Goal: Check status: Check status

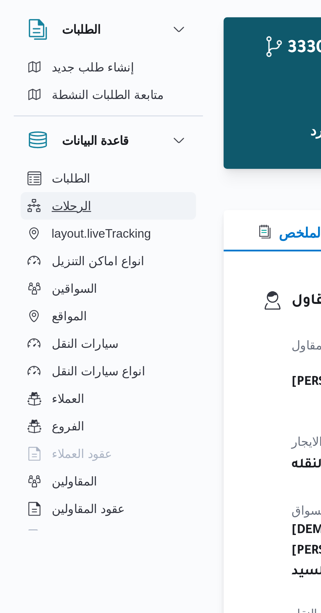
click at [30, 102] on span "الرحلات" at bounding box center [27, 103] width 15 height 8
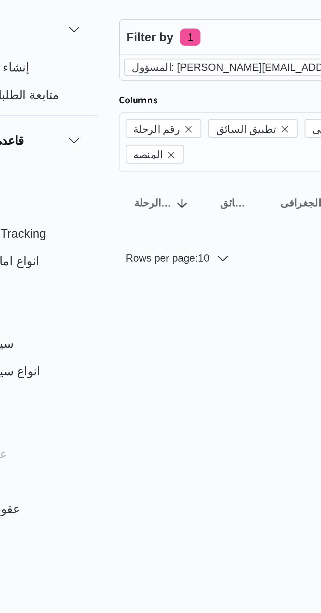
click at [208, 49] on icon "remove selected entity" at bounding box center [209, 49] width 3 height 3
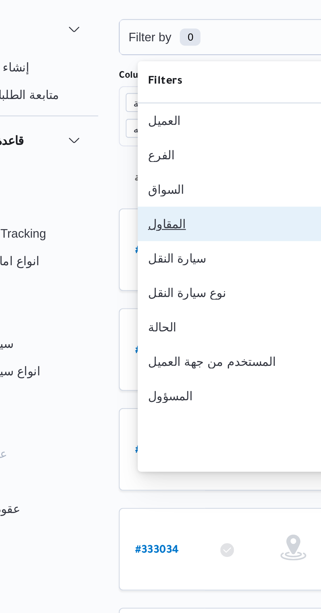
click at [126, 112] on div "المقاول" at bounding box center [131, 109] width 71 height 5
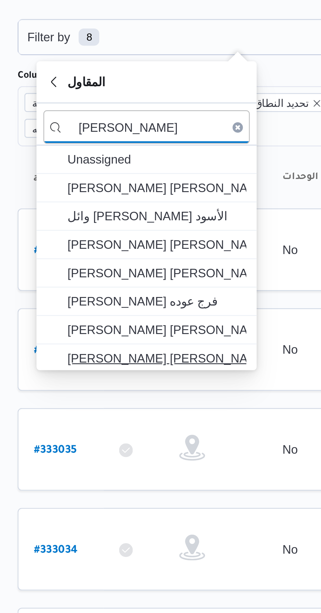
type input "[PERSON_NAME]"
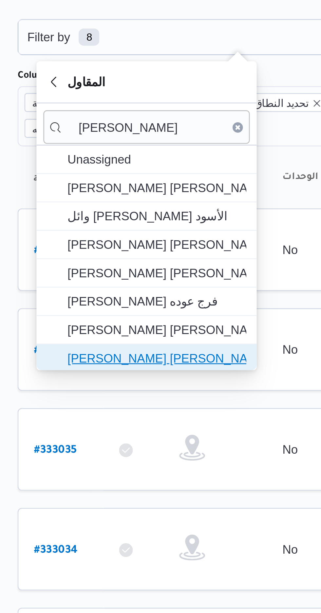
click at [150, 159] on span "[PERSON_NAME] [PERSON_NAME]" at bounding box center [138, 161] width 68 height 8
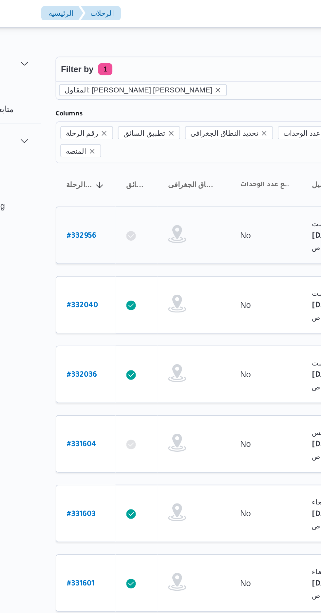
click at [101, 125] on link "# 332956" at bounding box center [99, 129] width 16 height 9
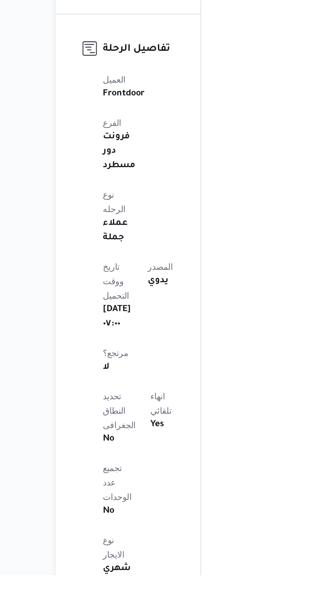
scroll to position [75, 0]
